Goal: Task Accomplishment & Management: Use online tool/utility

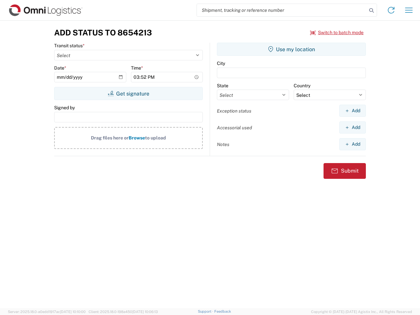
click at [282, 10] on input "search" at bounding box center [282, 10] width 170 height 12
click at [372, 11] on icon at bounding box center [371, 10] width 9 height 9
click at [391, 10] on icon at bounding box center [391, 10] width 11 height 11
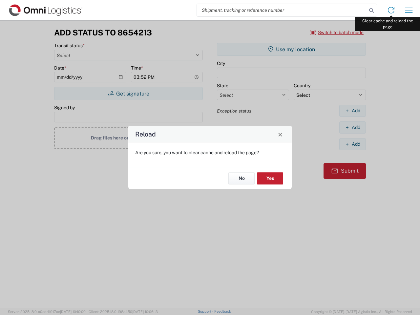
click at [409, 10] on div "Reload Are you sure, you want to clear cache and reload the page? No Yes" at bounding box center [210, 157] width 420 height 315
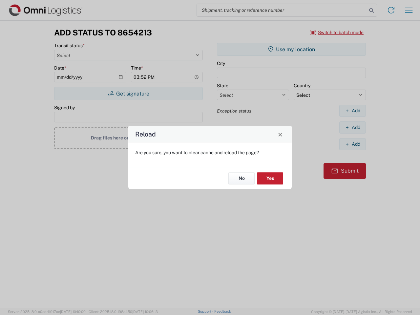
click at [337, 32] on div "Reload Are you sure, you want to clear cache and reload the page? No Yes" at bounding box center [210, 157] width 420 height 315
click at [128, 94] on div "Reload Are you sure, you want to clear cache and reload the page? No Yes" at bounding box center [210, 157] width 420 height 315
click at [292, 49] on div "Reload Are you sure, you want to clear cache and reload the page? No Yes" at bounding box center [210, 157] width 420 height 315
click at [353, 111] on div "Reload Are you sure, you want to clear cache and reload the page? No Yes" at bounding box center [210, 157] width 420 height 315
click at [353, 127] on div "Reload Are you sure, you want to clear cache and reload the page? No Yes" at bounding box center [210, 157] width 420 height 315
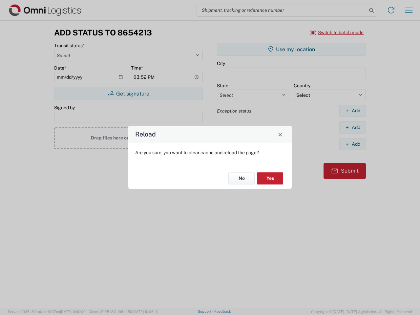
click at [353, 144] on div "Reload Are you sure, you want to clear cache and reload the page? No Yes" at bounding box center [210, 157] width 420 height 315
